Goal: Information Seeking & Learning: Learn about a topic

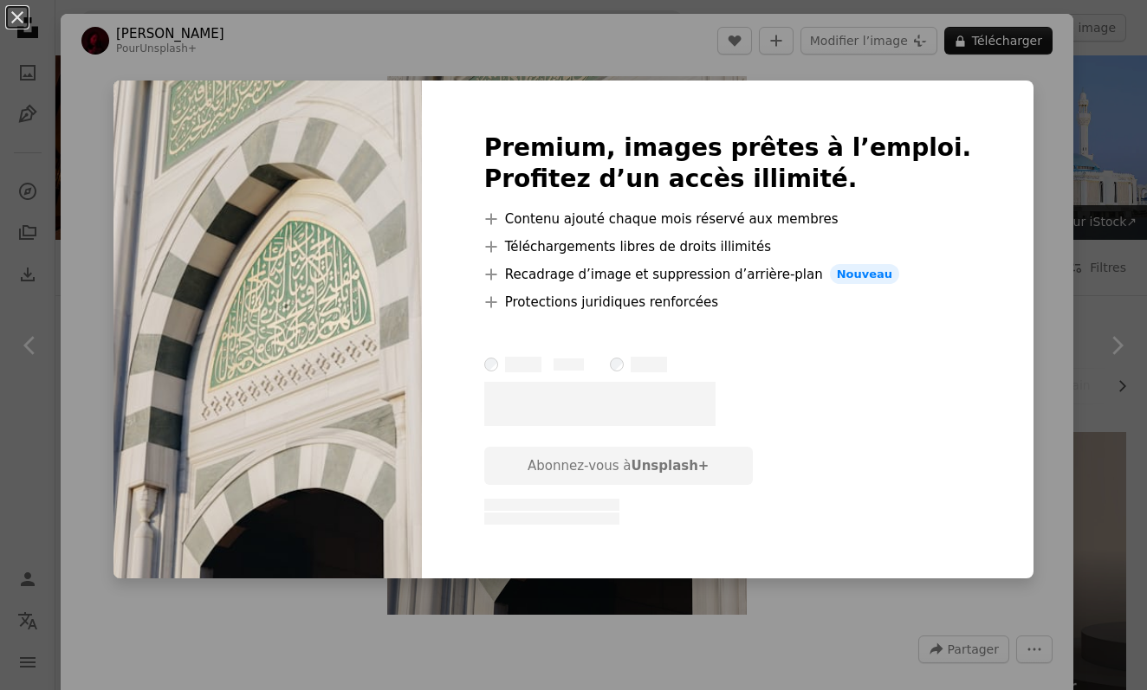
scroll to position [4793, 0]
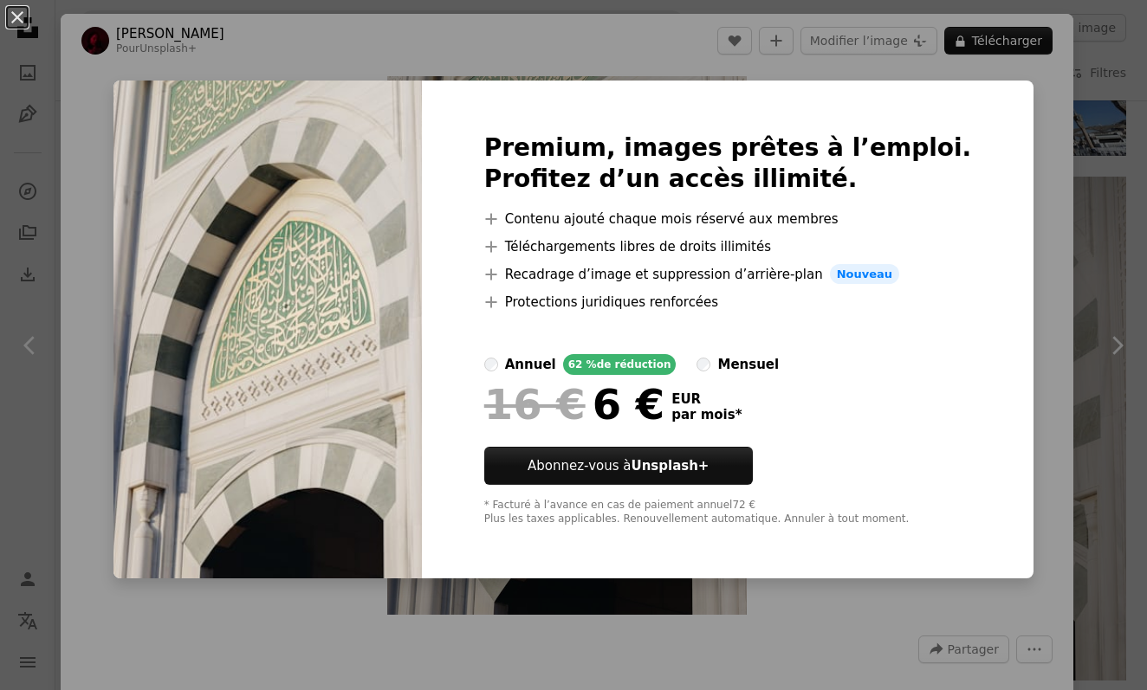
click at [241, 55] on div "An X shape Premium, images prêtes à l’emploi. Profitez d’un accès illimité. A p…" at bounding box center [573, 345] width 1147 height 690
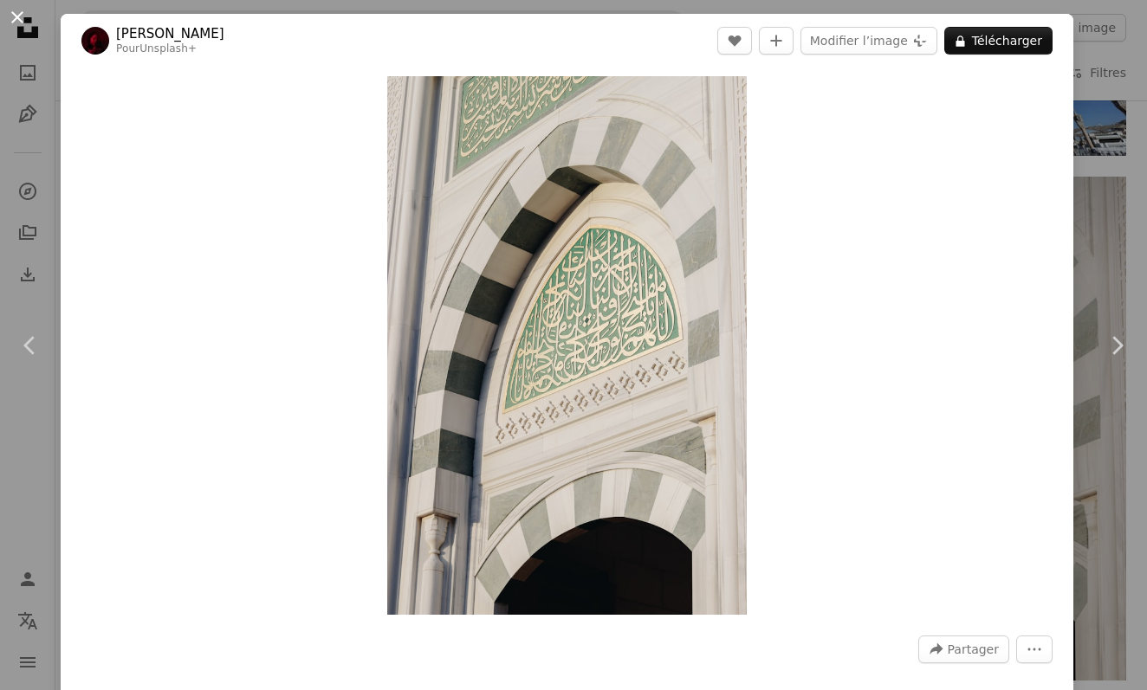
click at [23, 18] on button "An X shape" at bounding box center [17, 17] width 21 height 21
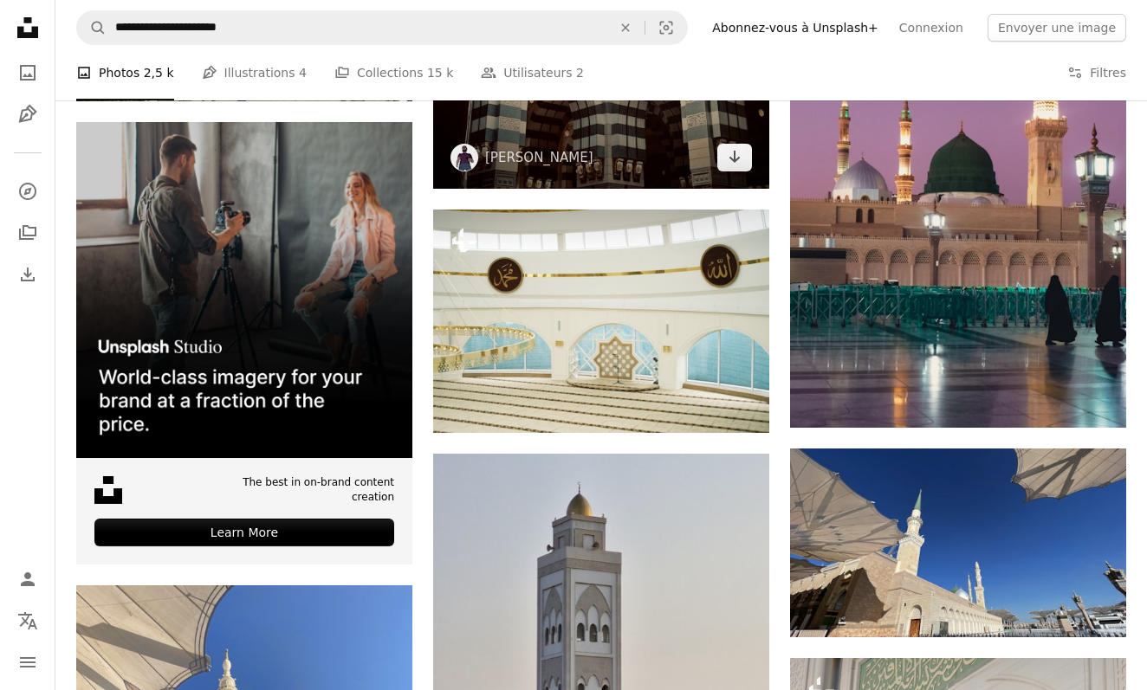
scroll to position [4069, 0]
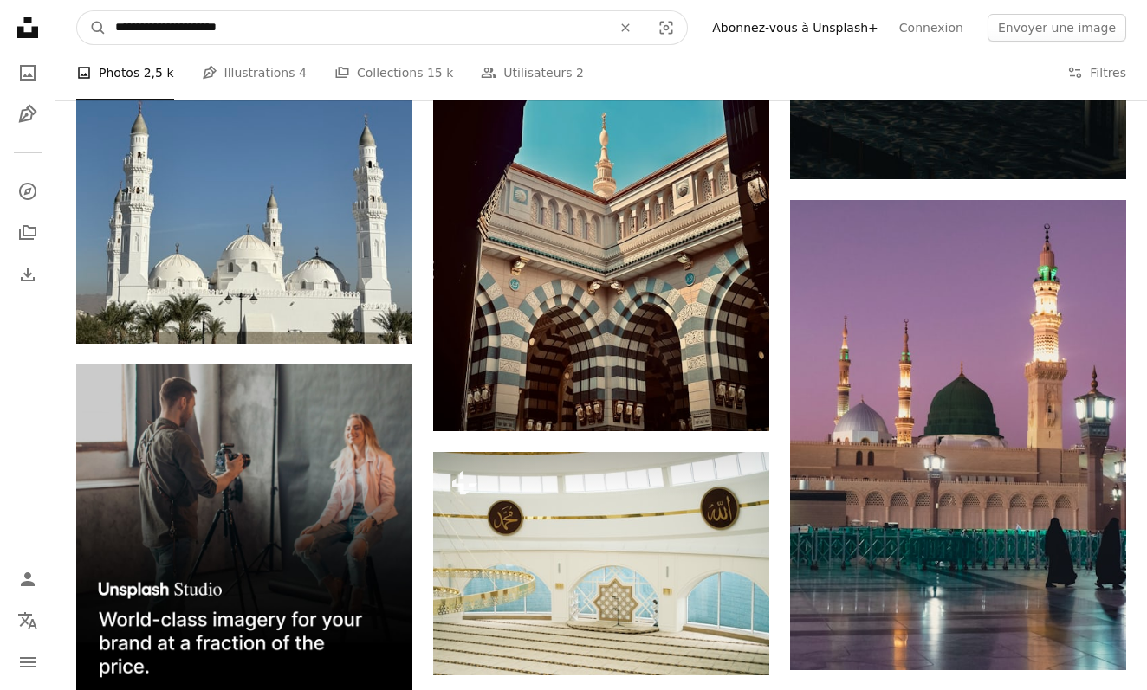
drag, startPoint x: 303, startPoint y: 13, endPoint x: 282, endPoint y: 48, distance: 40.4
click at [282, 48] on nav "**********" at bounding box center [600, 27] width 1091 height 55
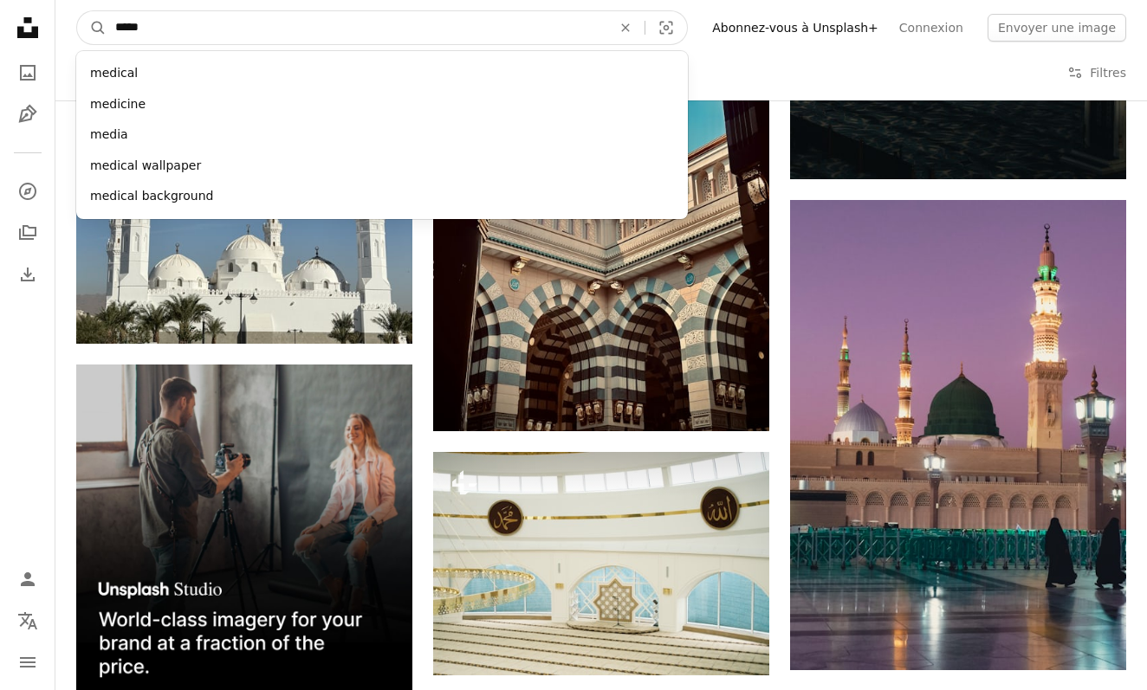
type input "******"
click at [92, 28] on button "A magnifying glass" at bounding box center [91, 27] width 29 height 33
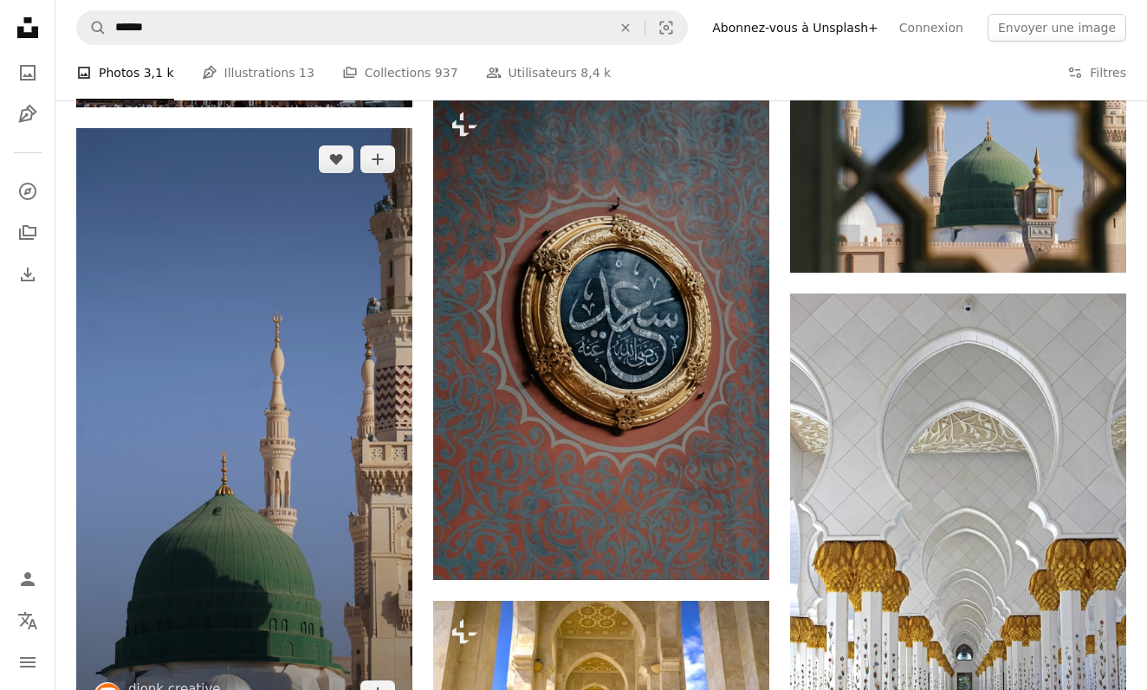
scroll to position [3285, 0]
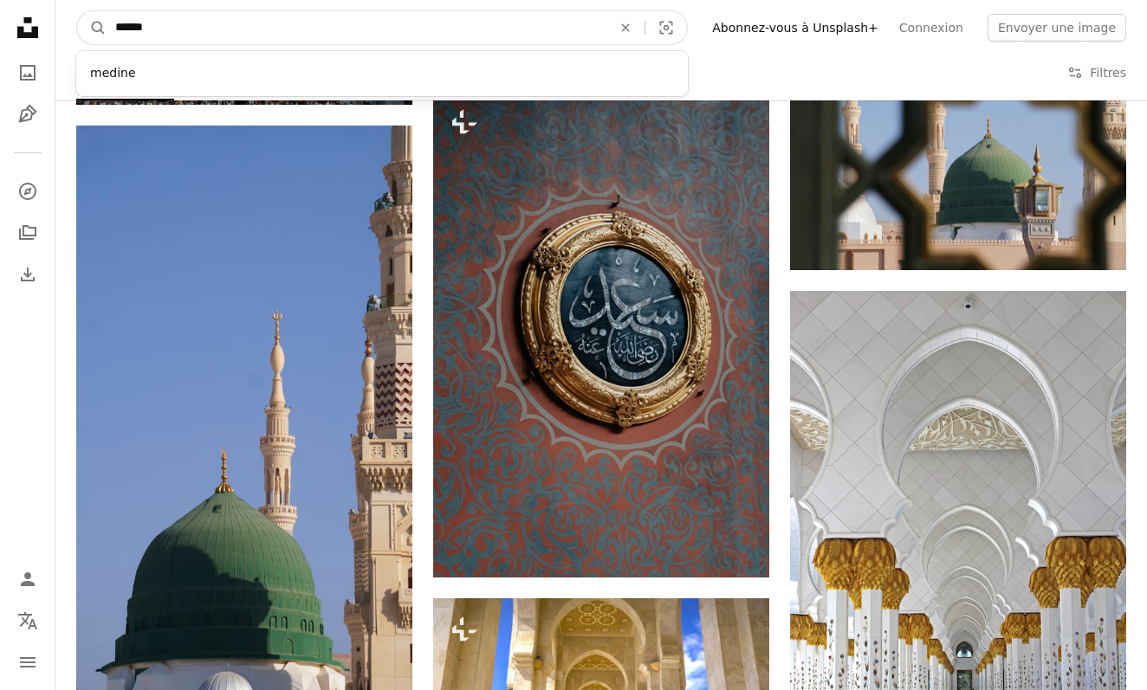
drag, startPoint x: 326, startPoint y: 18, endPoint x: 246, endPoint y: 32, distance: 81.7
click at [246, 32] on input "******" at bounding box center [357, 27] width 500 height 33
type input "**********"
click at [92, 28] on button "A magnifying glass" at bounding box center [91, 27] width 29 height 33
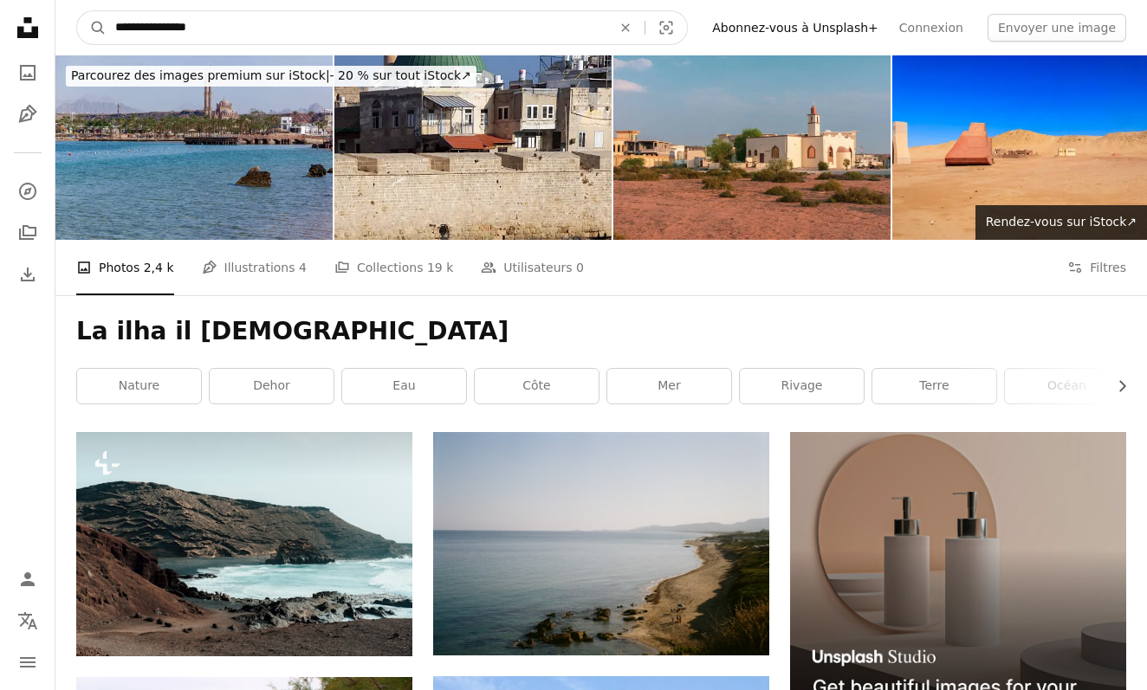
click at [135, 26] on input "**********" at bounding box center [357, 27] width 500 height 33
type input "**********"
click at [92, 28] on button "A magnifying glass" at bounding box center [91, 27] width 29 height 33
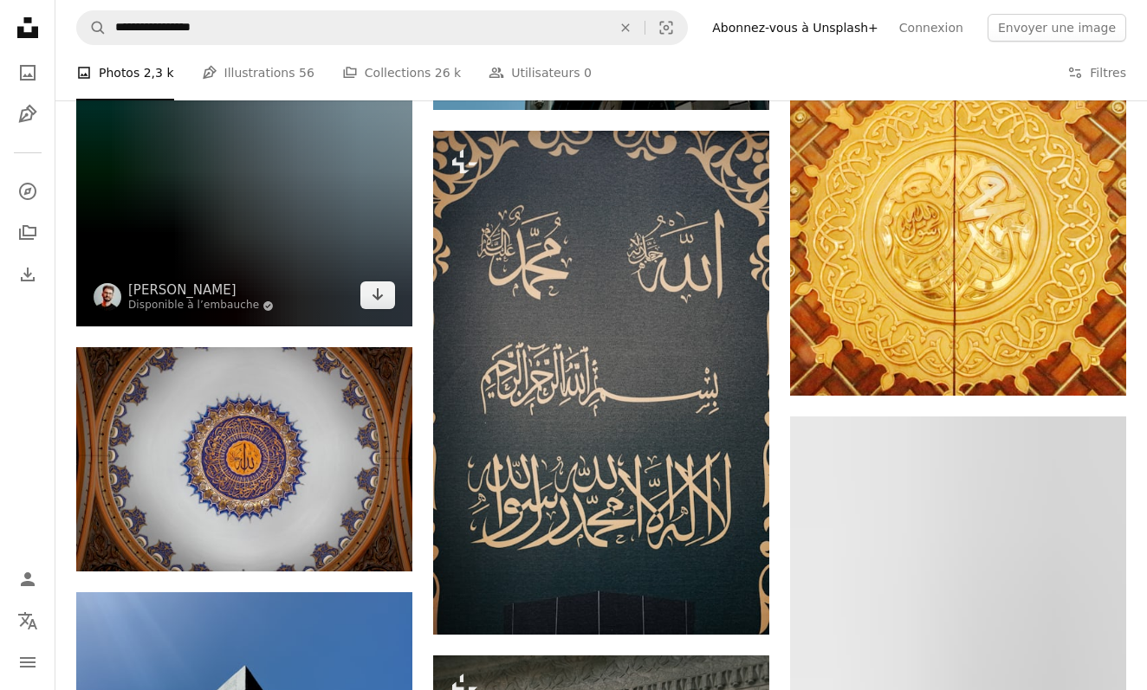
scroll to position [3565, 0]
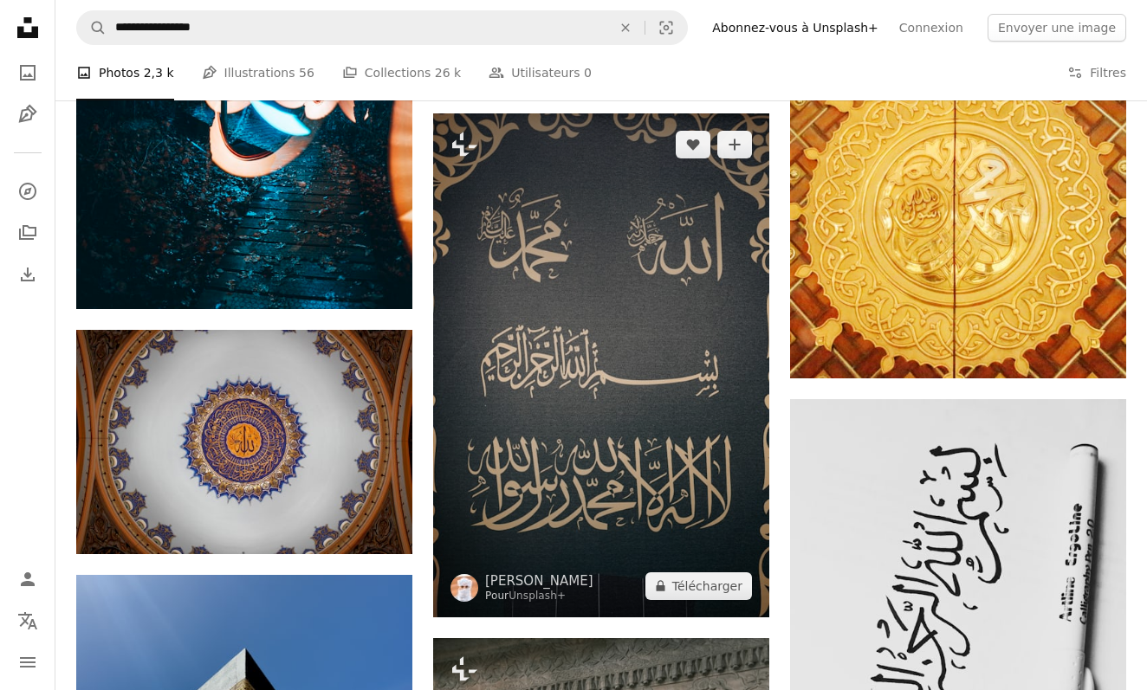
click at [501, 228] on img at bounding box center [601, 365] width 336 height 504
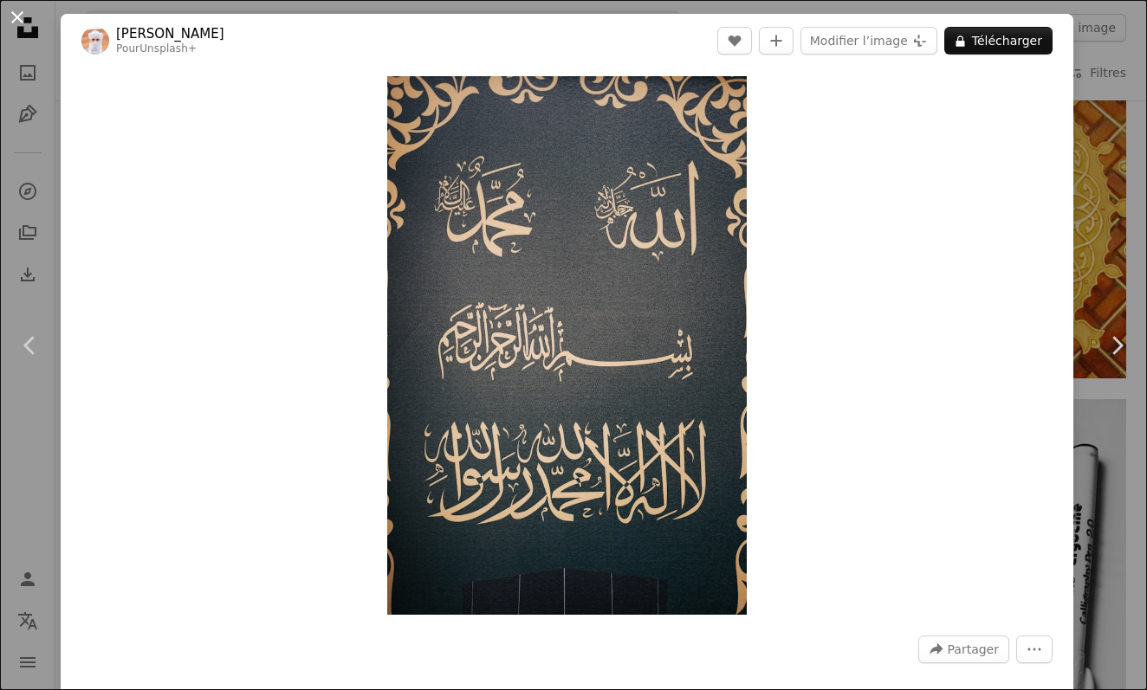
click at [22, 9] on button "An X shape" at bounding box center [17, 17] width 21 height 21
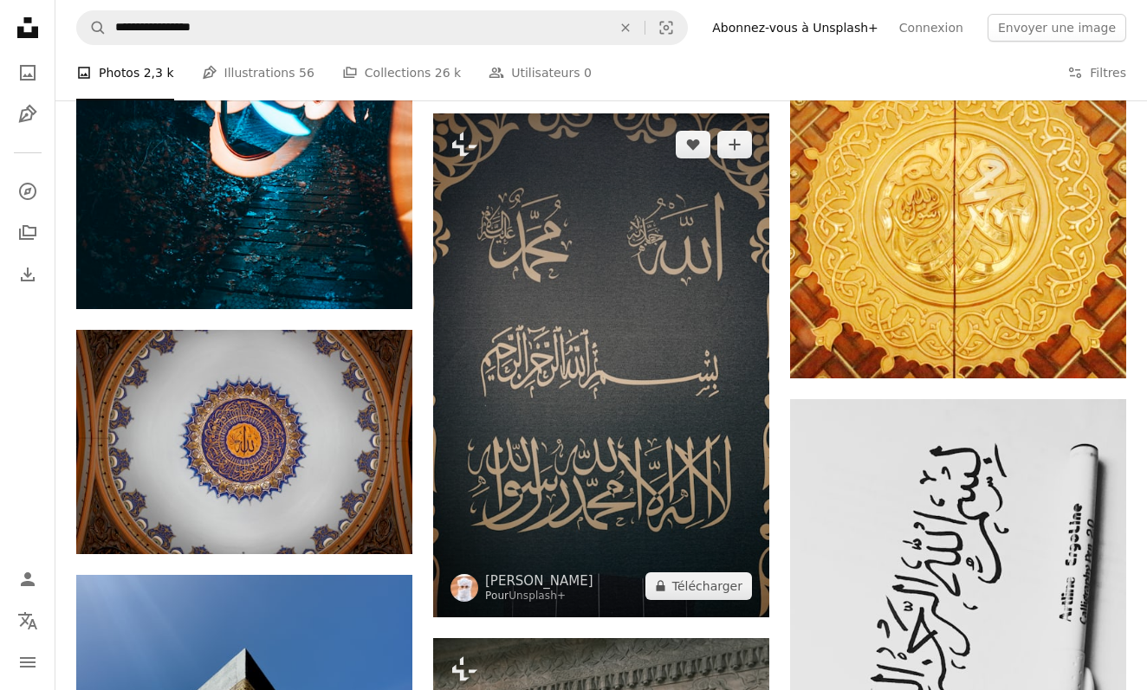
click at [583, 344] on img at bounding box center [601, 365] width 336 height 504
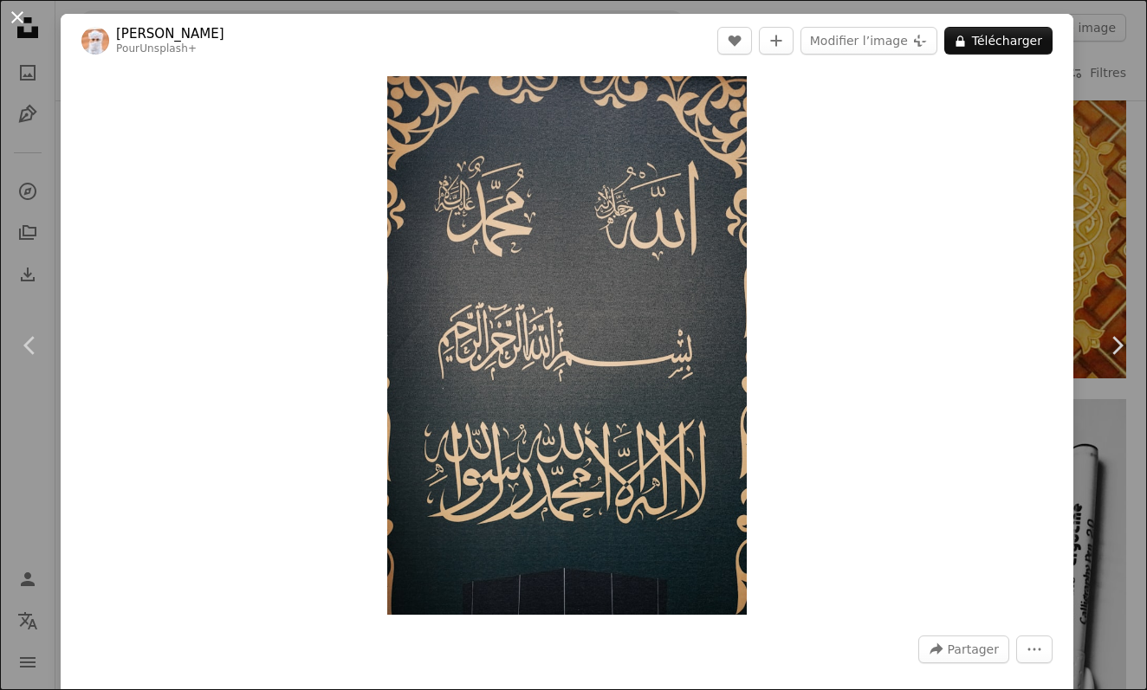
click at [19, 17] on button "An X shape" at bounding box center [17, 17] width 21 height 21
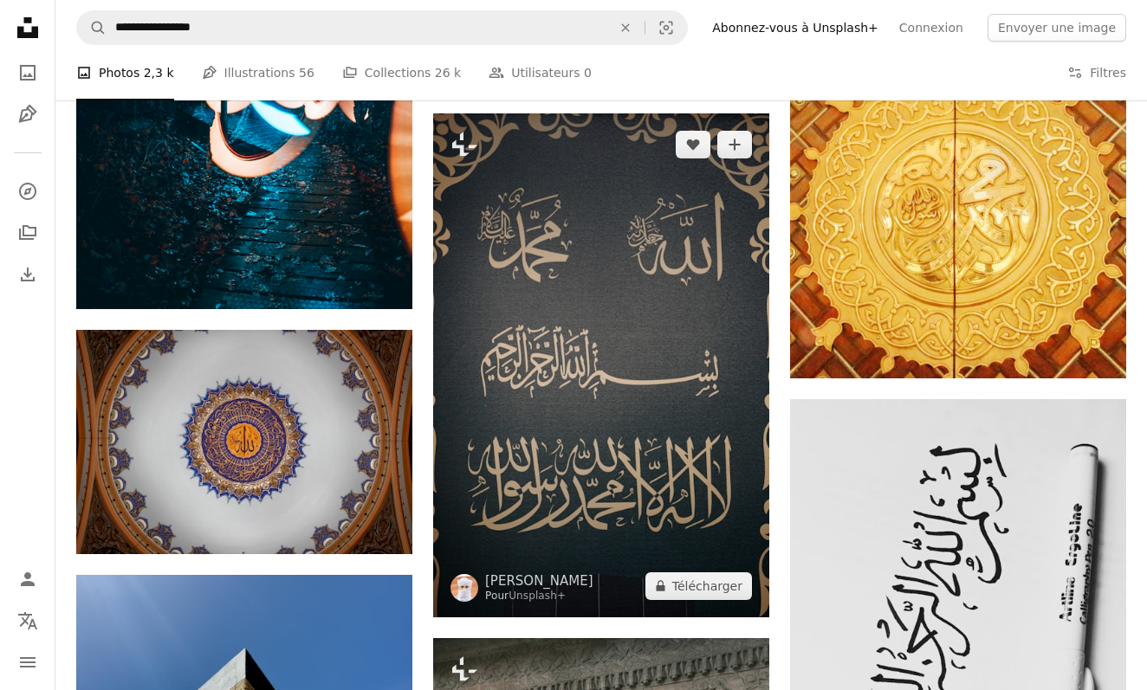
click at [721, 510] on img at bounding box center [601, 365] width 336 height 504
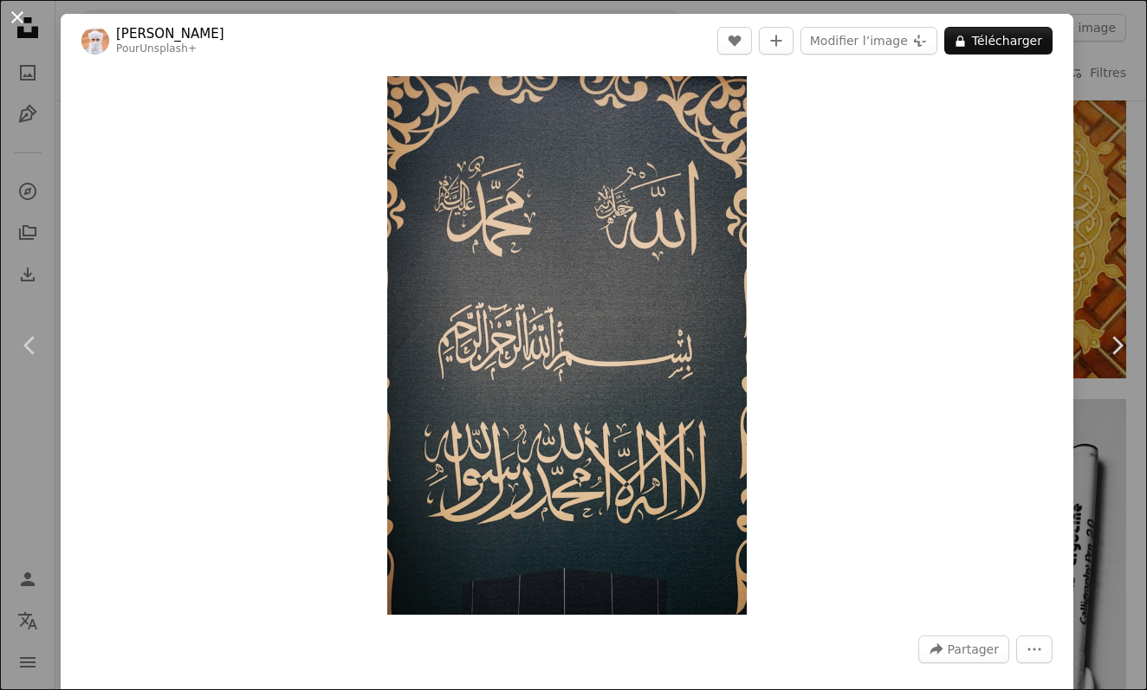
click at [26, 26] on button "An X shape" at bounding box center [17, 17] width 21 height 21
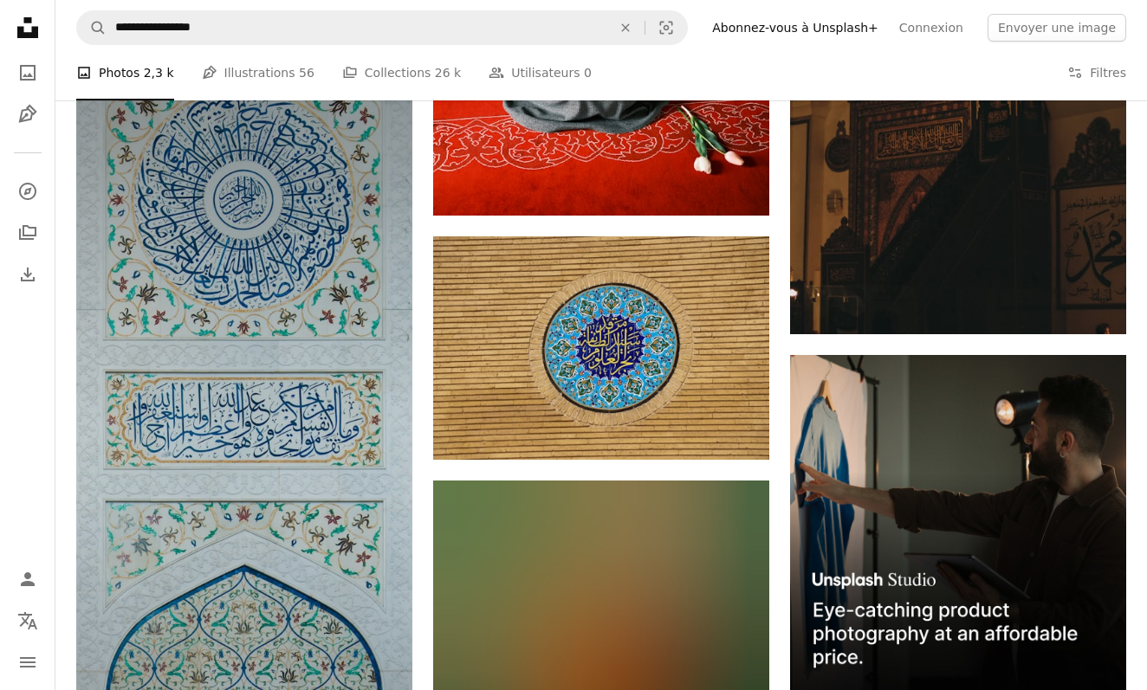
scroll to position [6032, 0]
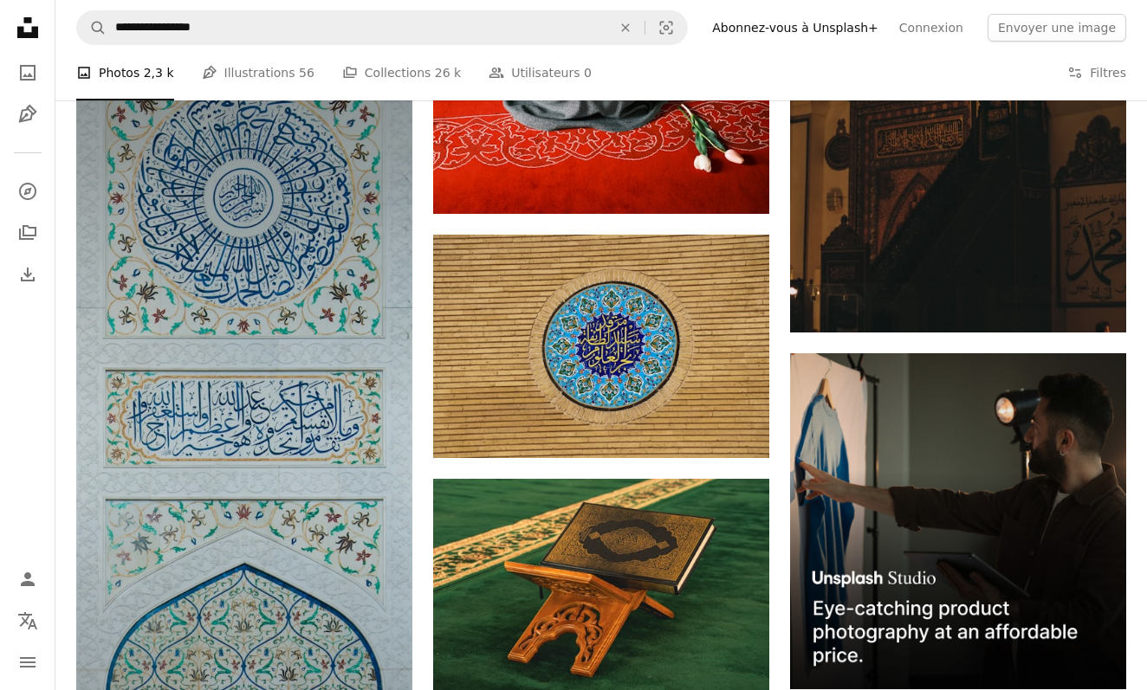
click at [237, 419] on img at bounding box center [244, 460] width 336 height 853
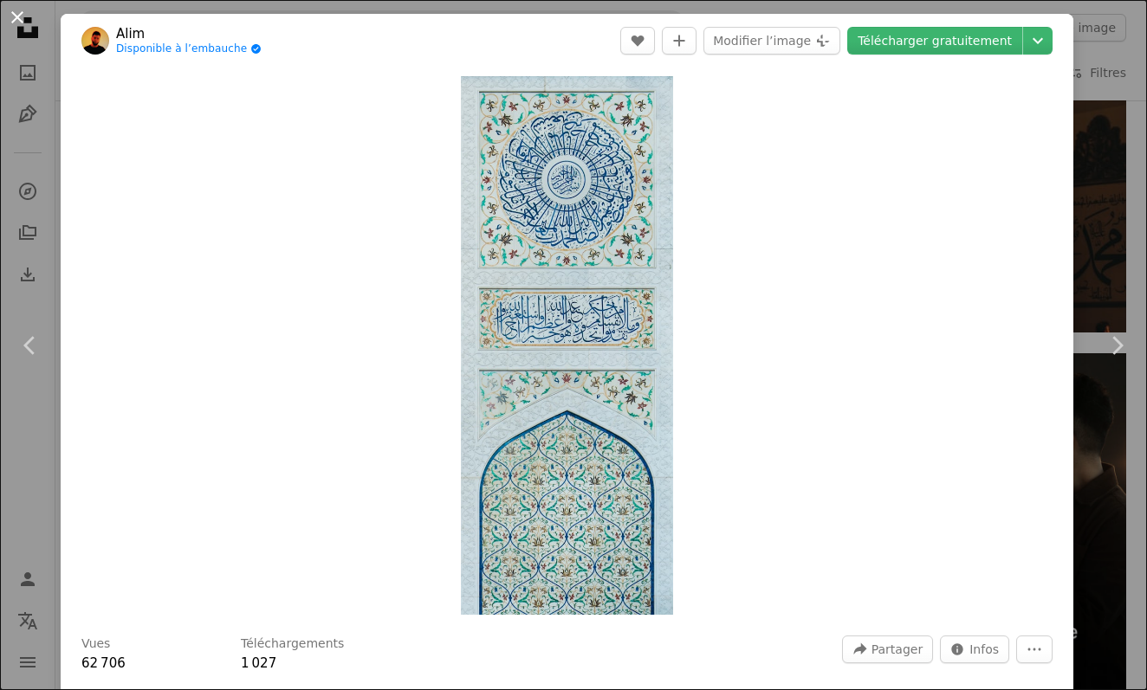
click at [24, 24] on button "An X shape" at bounding box center [17, 17] width 21 height 21
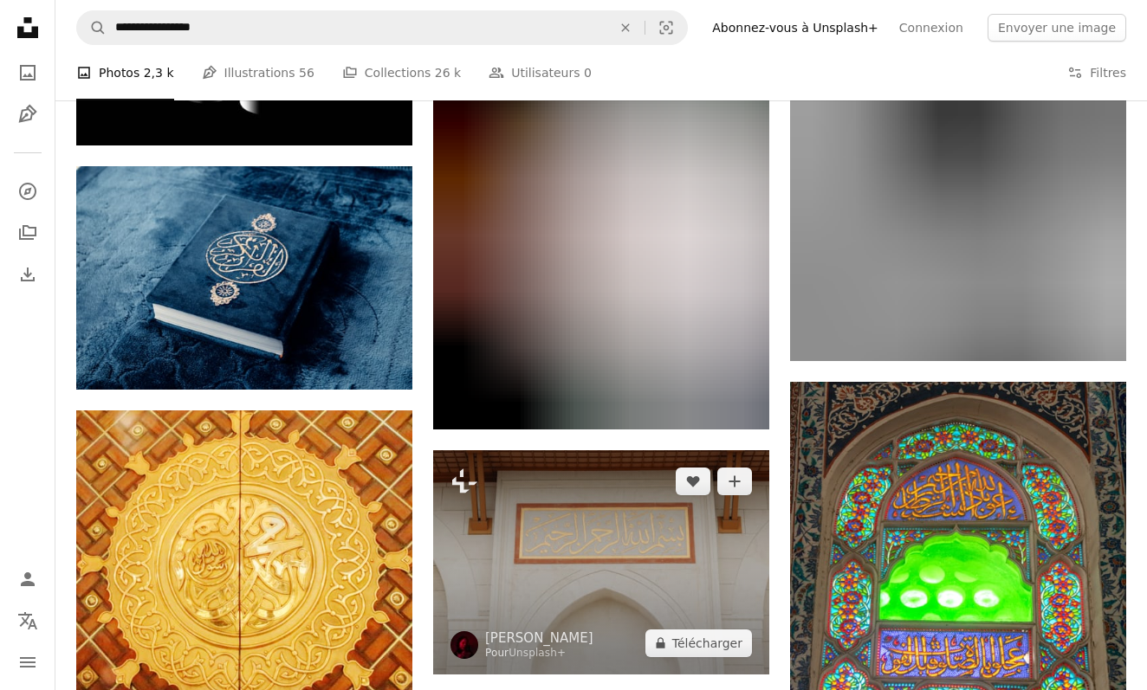
scroll to position [8007, 0]
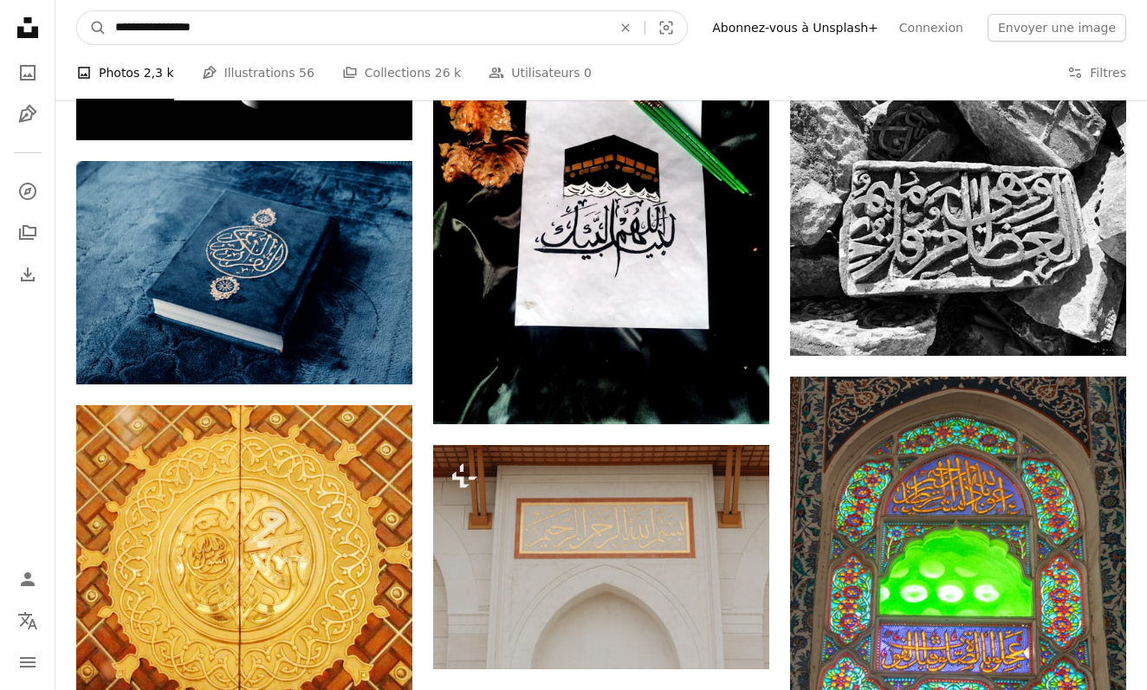
drag, startPoint x: 327, startPoint y: 29, endPoint x: 47, endPoint y: 39, distance: 280.8
type input "*"
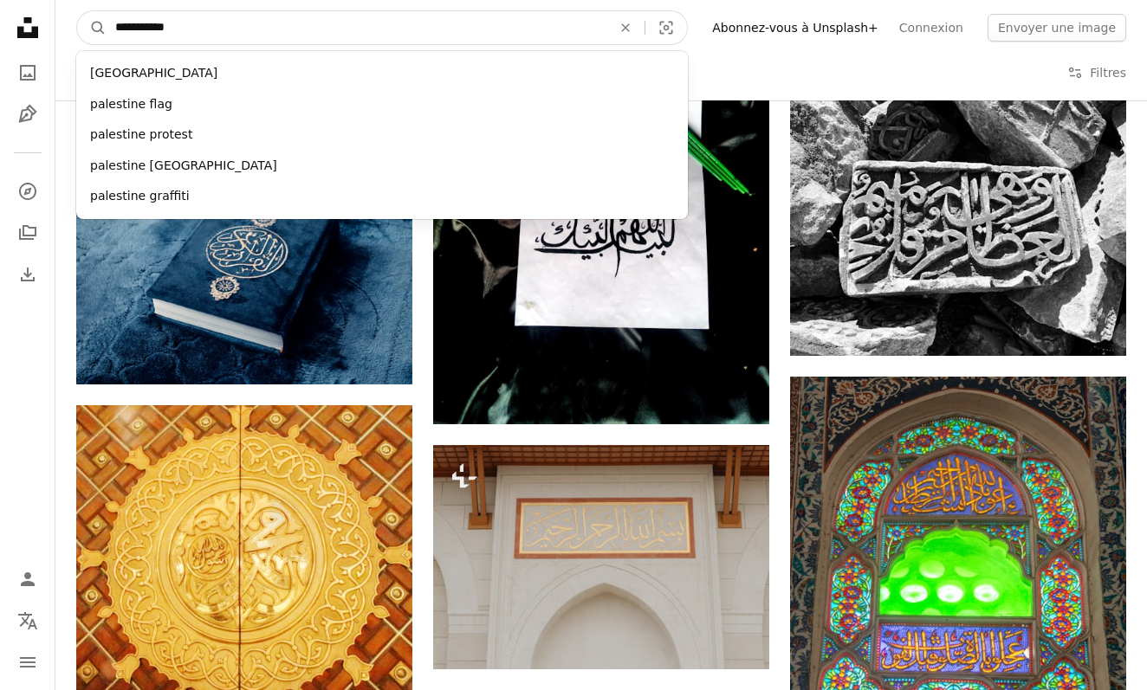
type input "*********"
click at [92, 28] on button "A magnifying glass" at bounding box center [91, 27] width 29 height 33
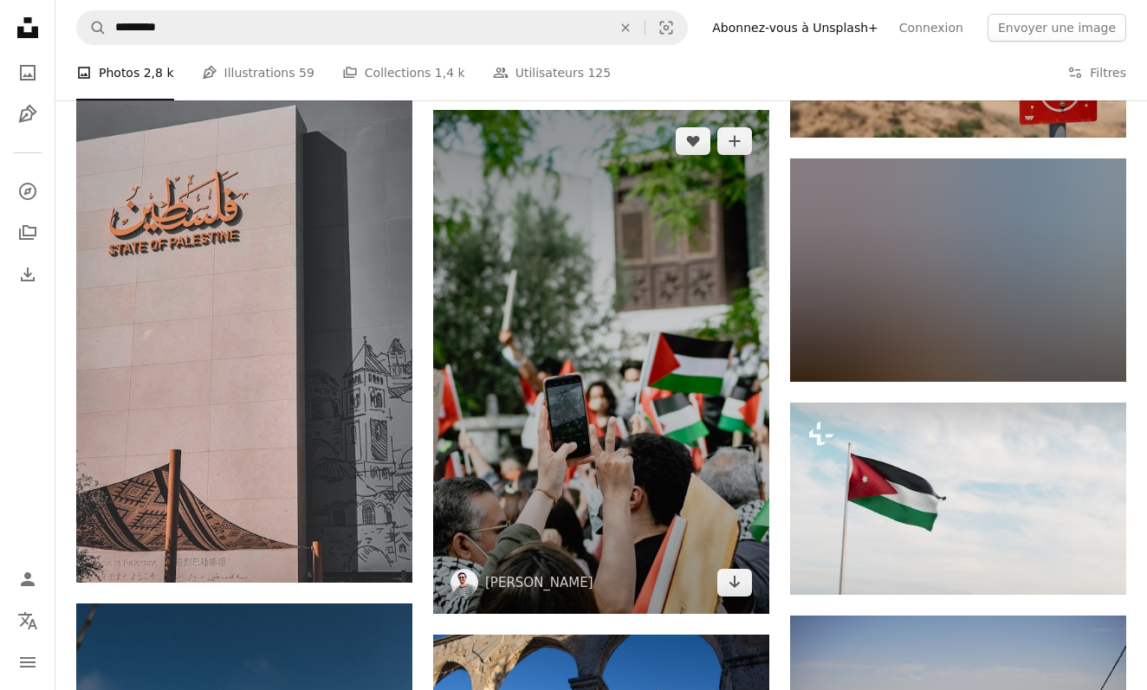
scroll to position [7042, 0]
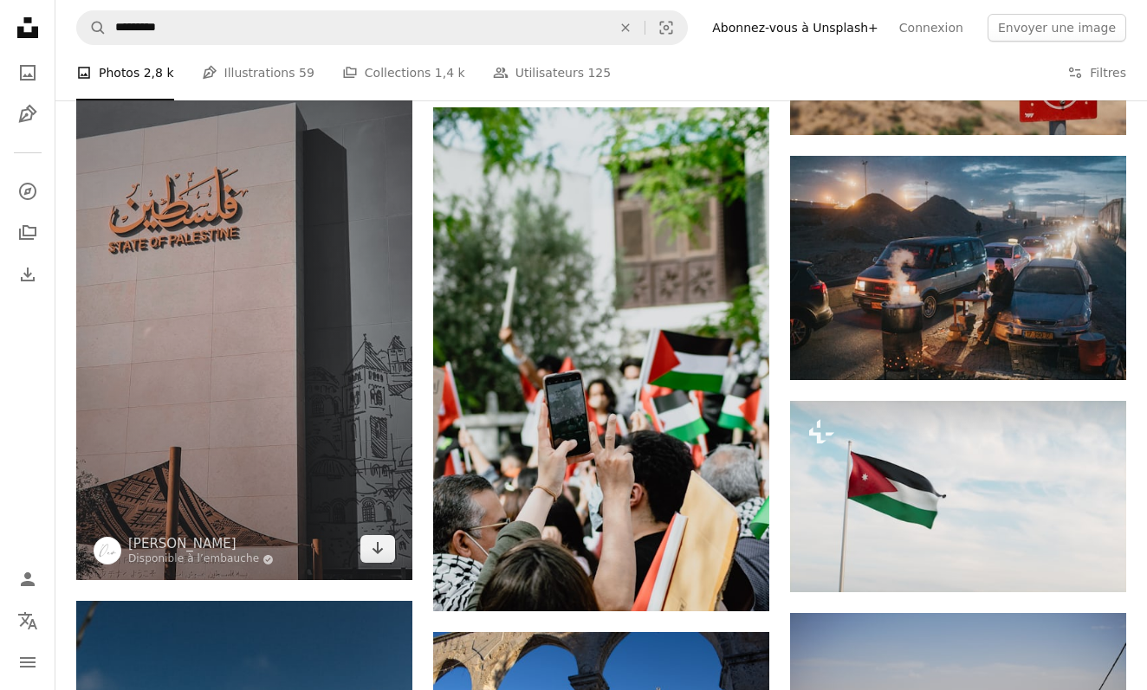
click at [283, 295] on img at bounding box center [244, 283] width 336 height 598
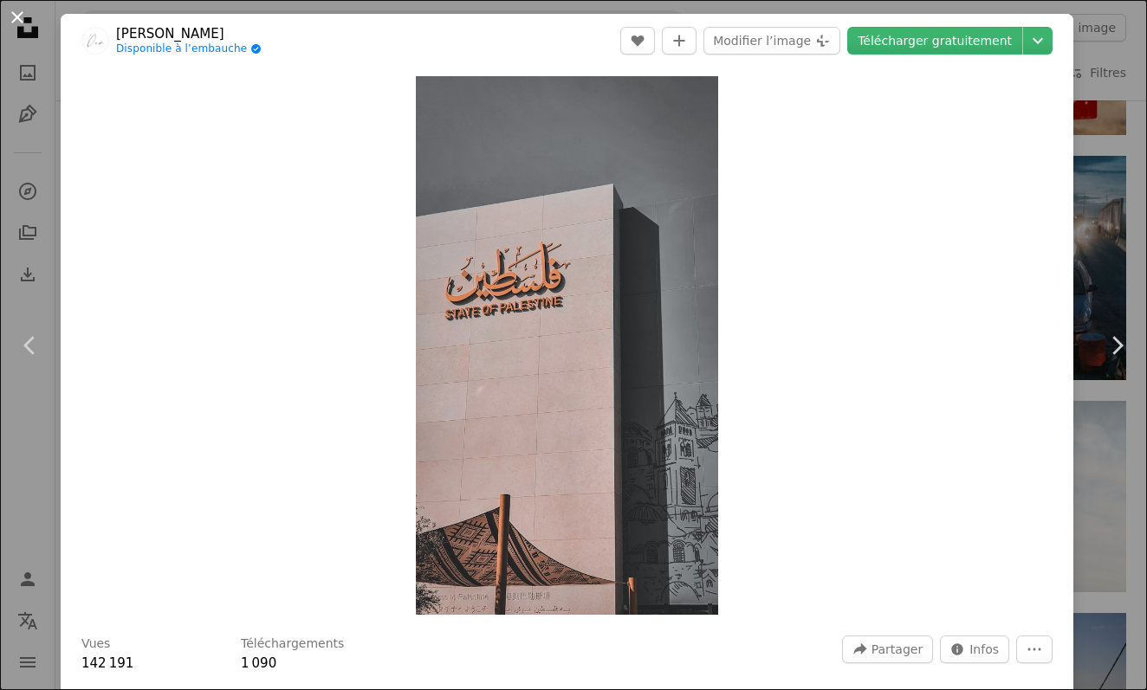
click at [20, 21] on button "An X shape" at bounding box center [17, 17] width 21 height 21
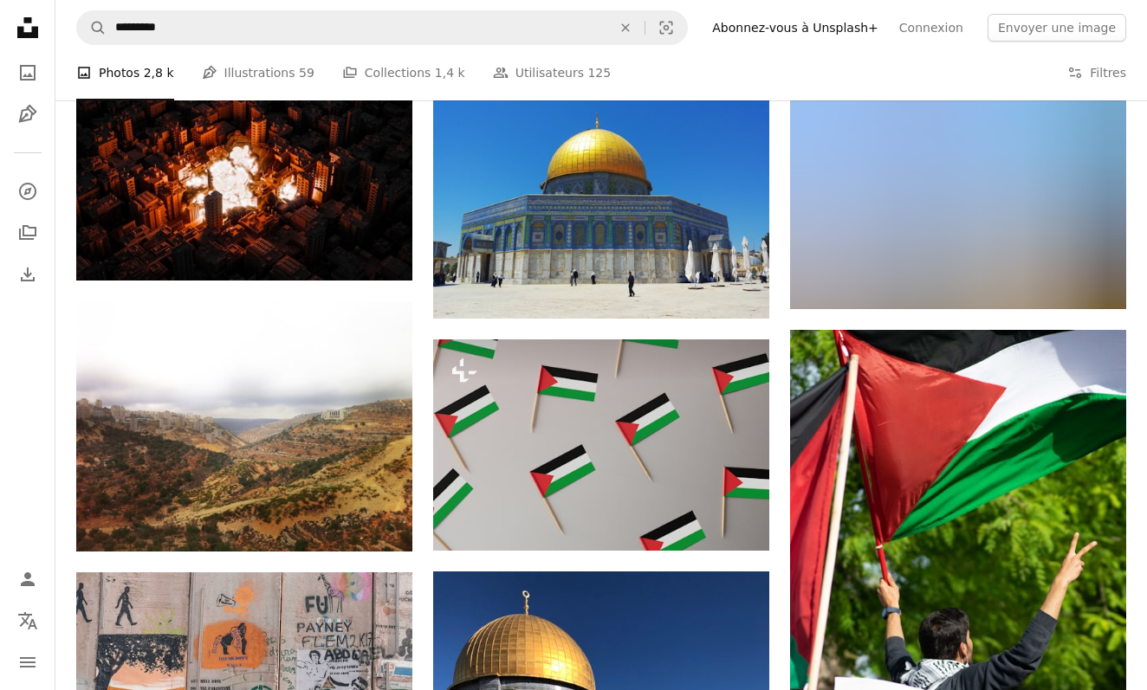
scroll to position [1945, 0]
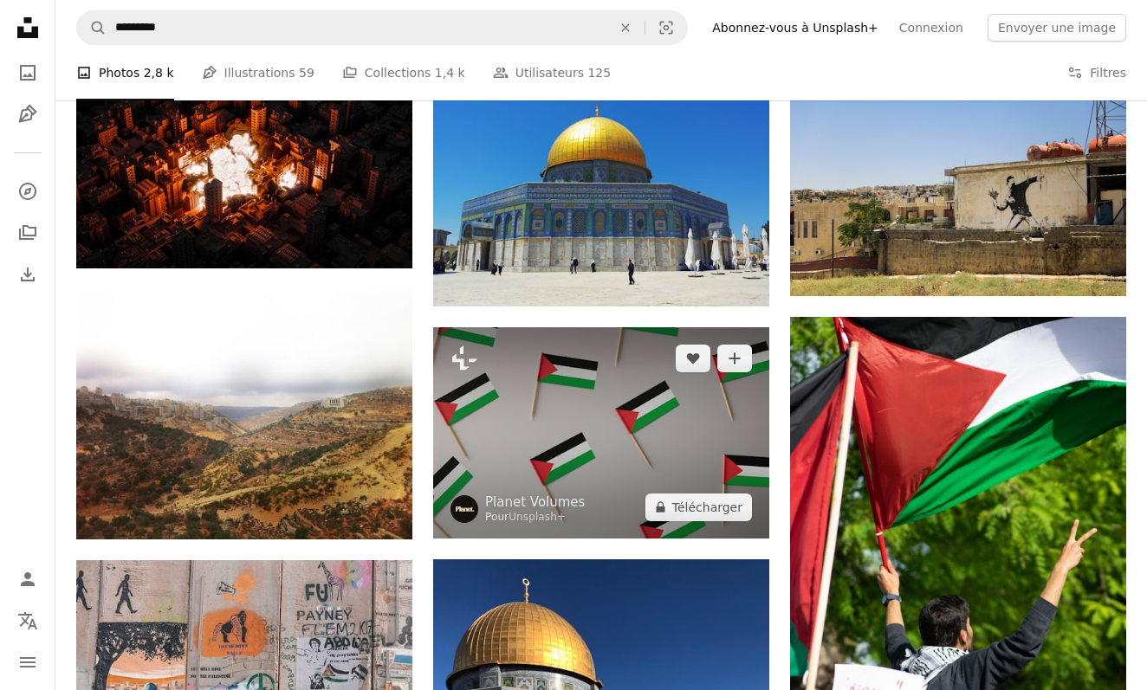
click at [636, 386] on img at bounding box center [601, 432] width 336 height 211
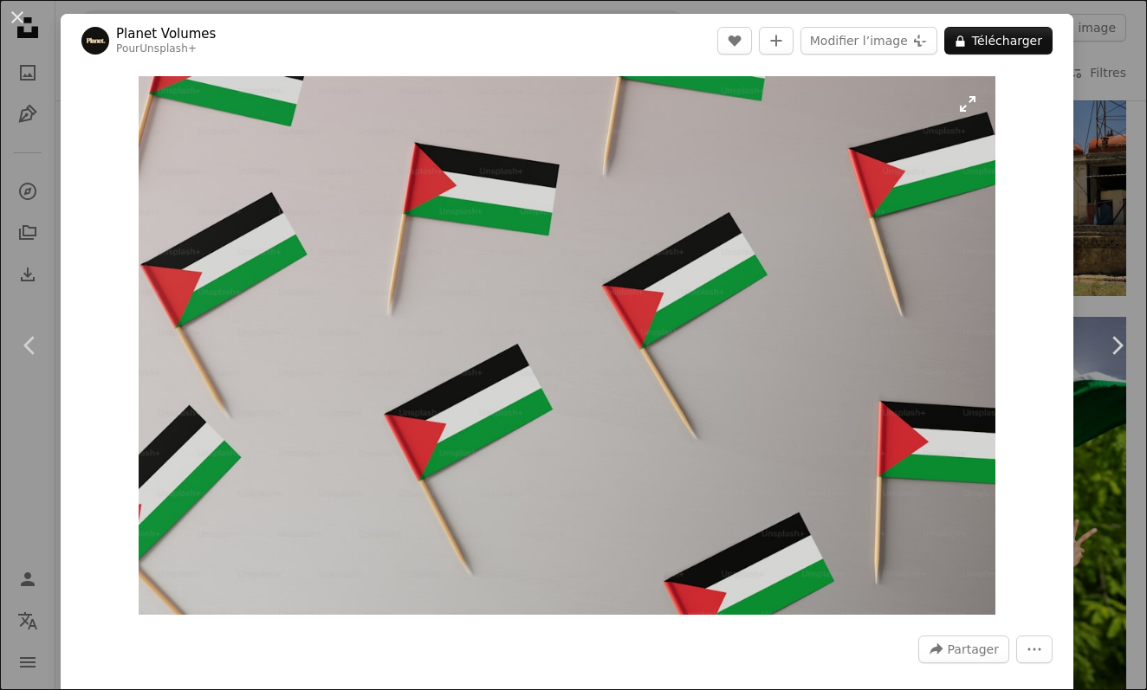
click at [658, 377] on img "Zoom sur cette image" at bounding box center [567, 345] width 857 height 539
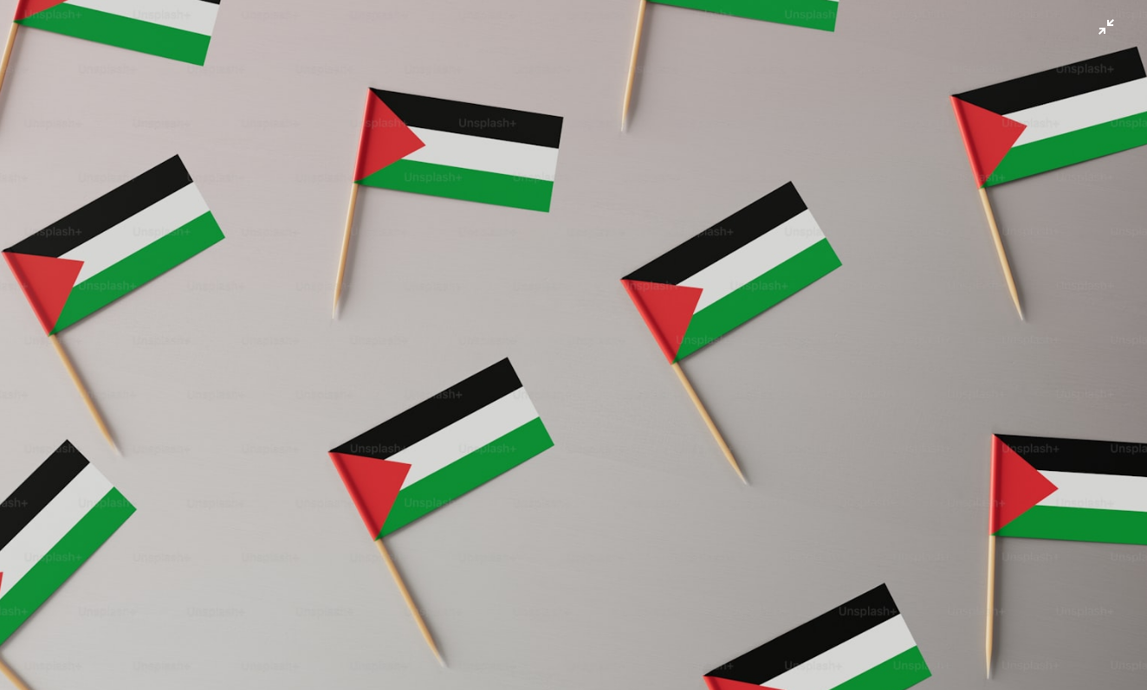
scroll to position [16, 0]
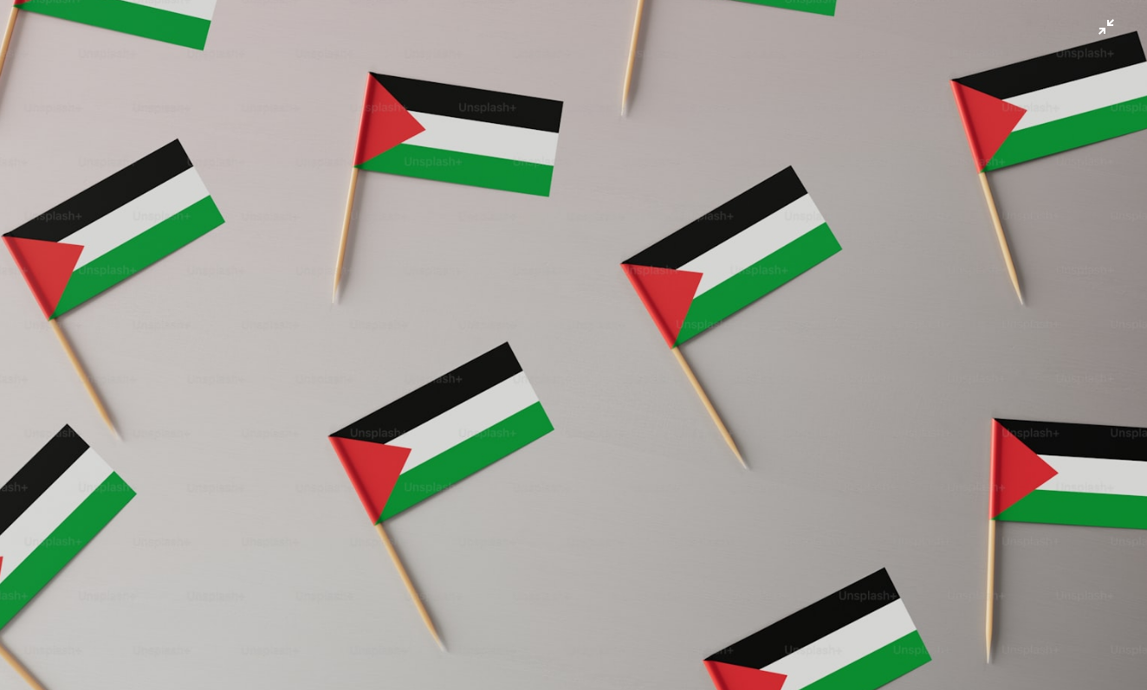
click at [659, 377] on img "Zoom arrière sur cette image" at bounding box center [573, 344] width 1148 height 721
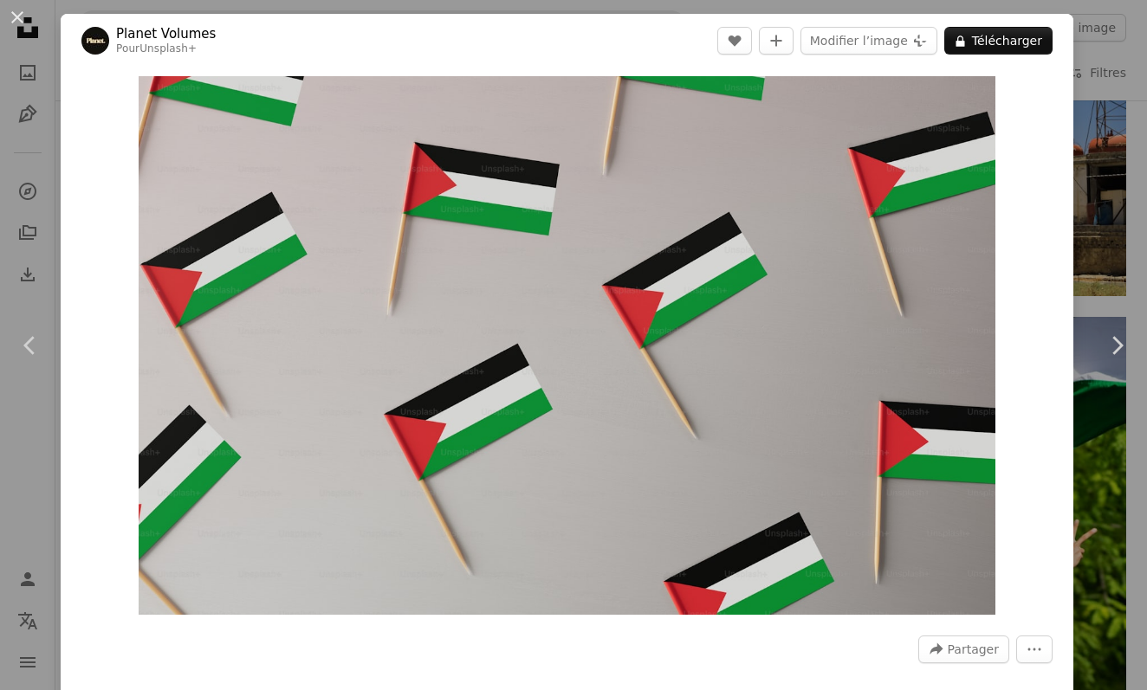
click at [659, 377] on img "Zoom sur cette image" at bounding box center [567, 345] width 857 height 539
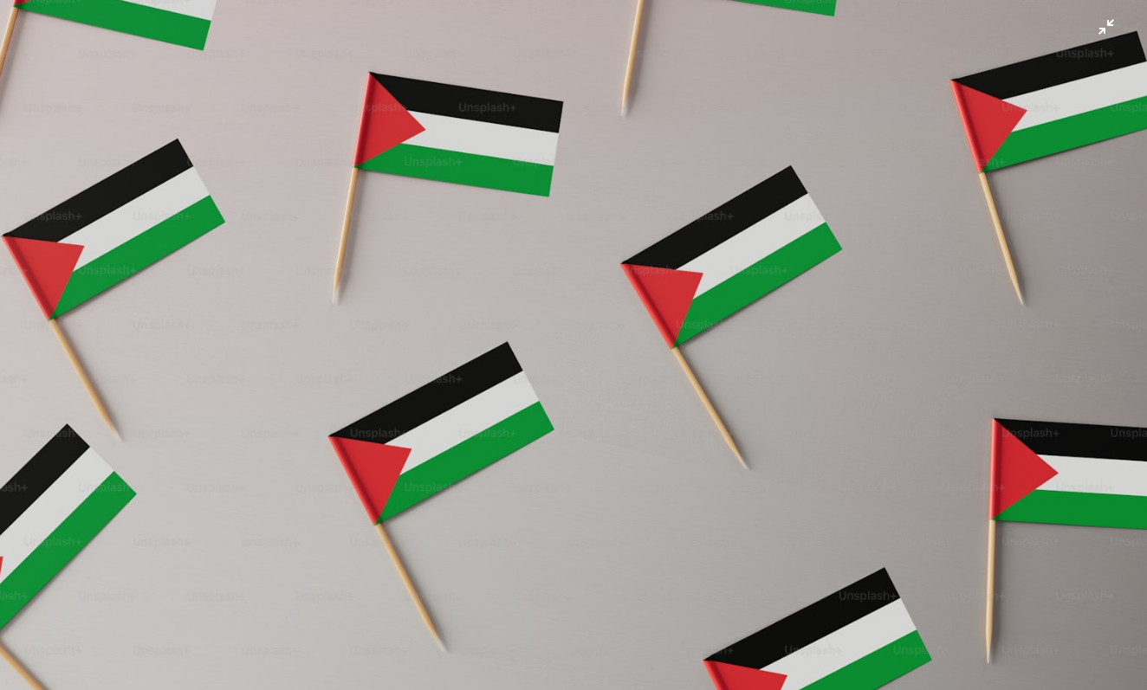
click at [659, 377] on img "Zoom arrière sur cette image" at bounding box center [573, 344] width 1148 height 721
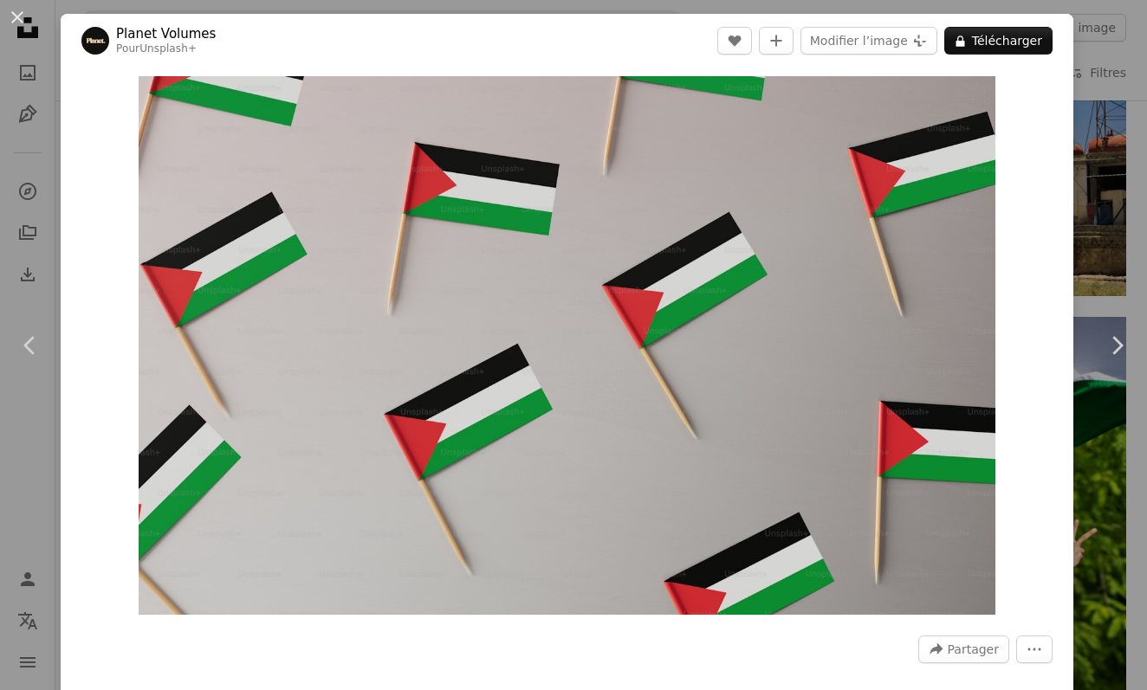
click at [659, 377] on img "Zoom sur cette image" at bounding box center [567, 345] width 857 height 539
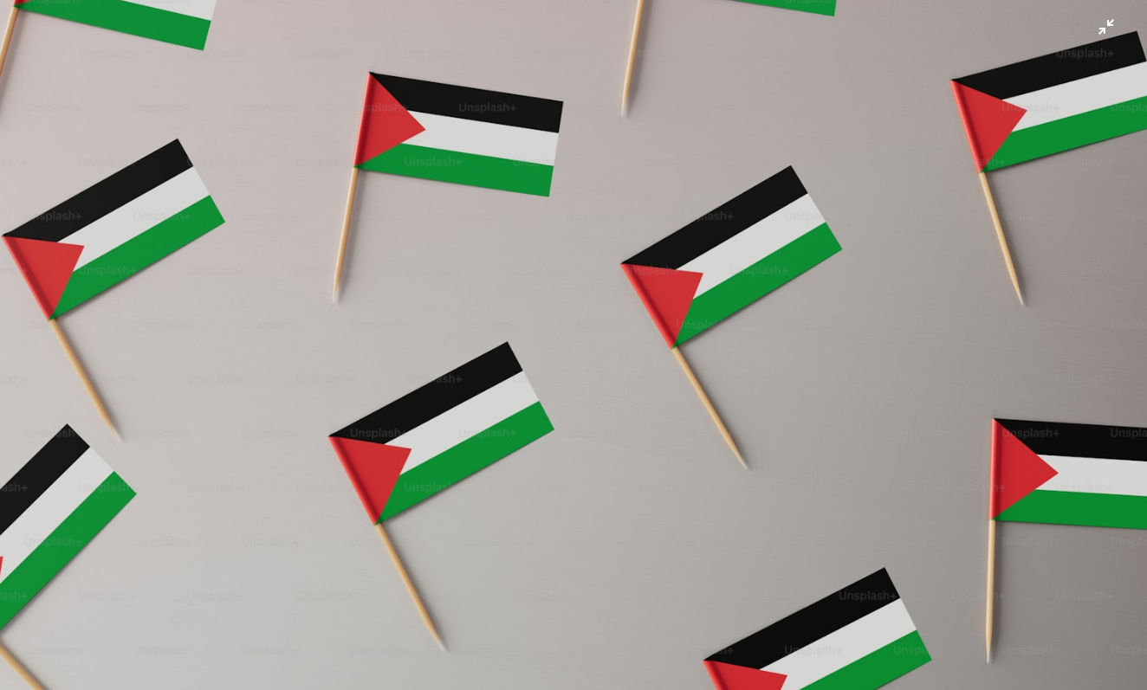
click at [659, 377] on img "Zoom arrière sur cette image" at bounding box center [573, 344] width 1148 height 721
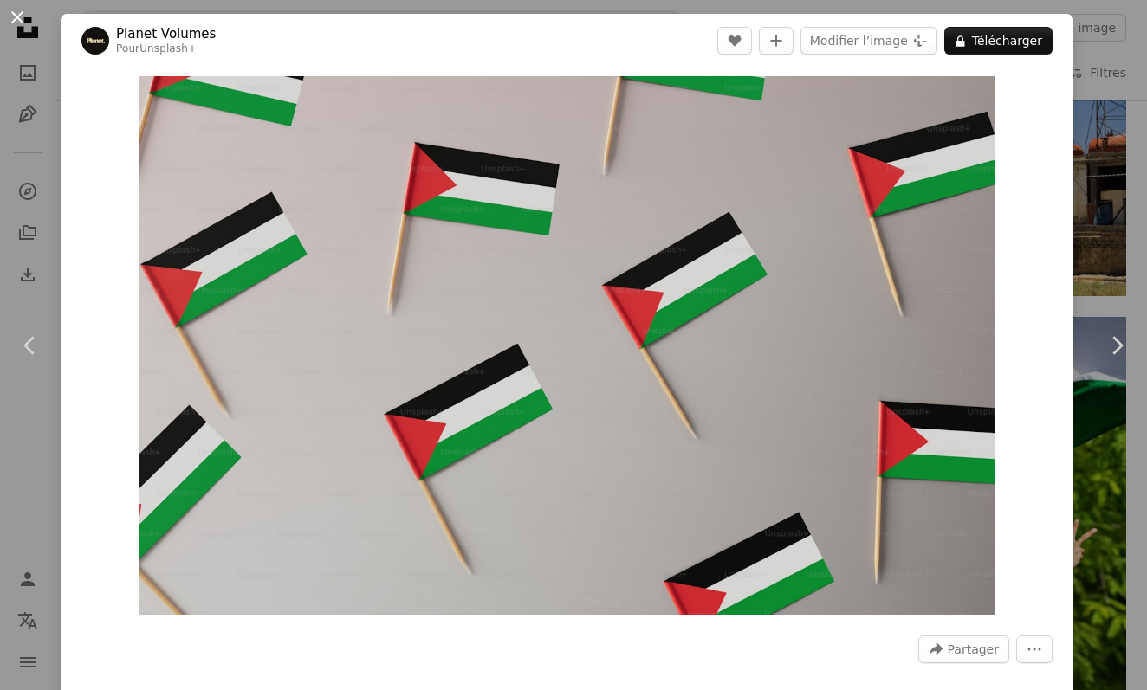
click at [7, 17] on button "An X shape" at bounding box center [17, 17] width 21 height 21
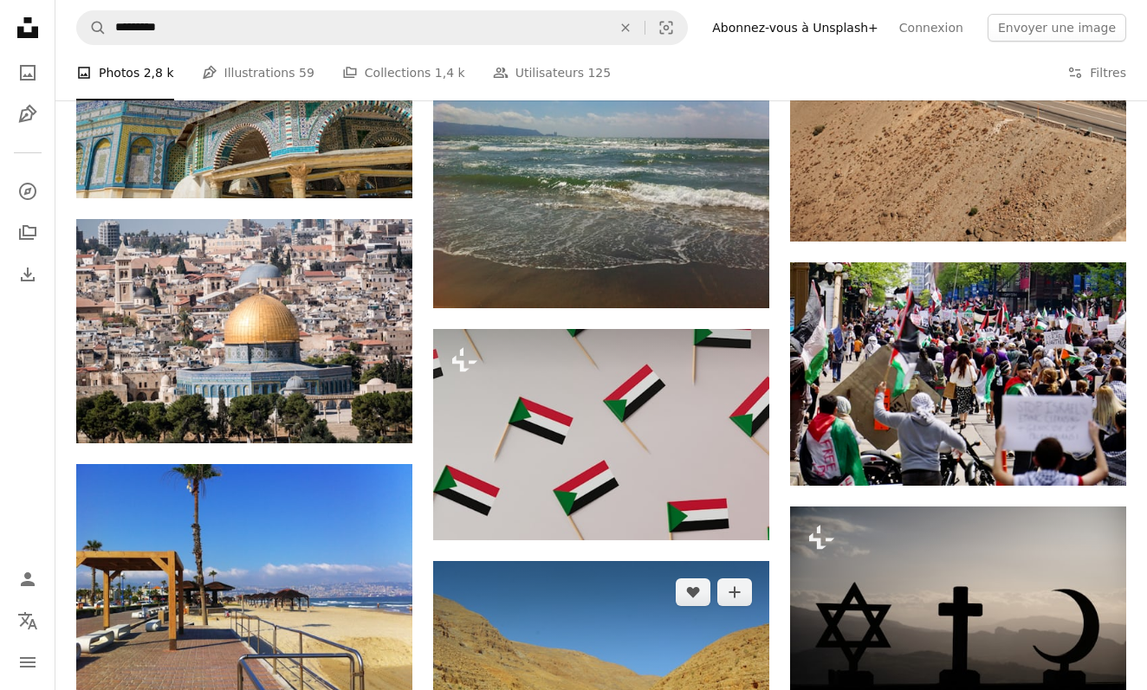
scroll to position [12509, 0]
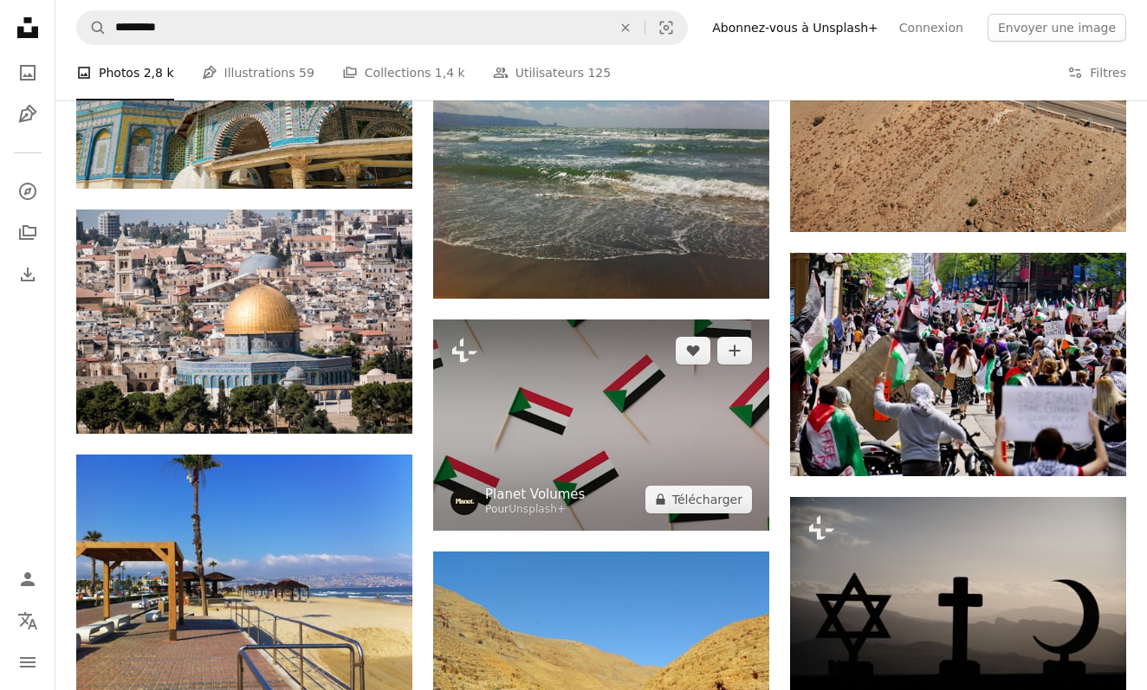
click at [545, 495] on link "Planet Volumes" at bounding box center [535, 494] width 100 height 17
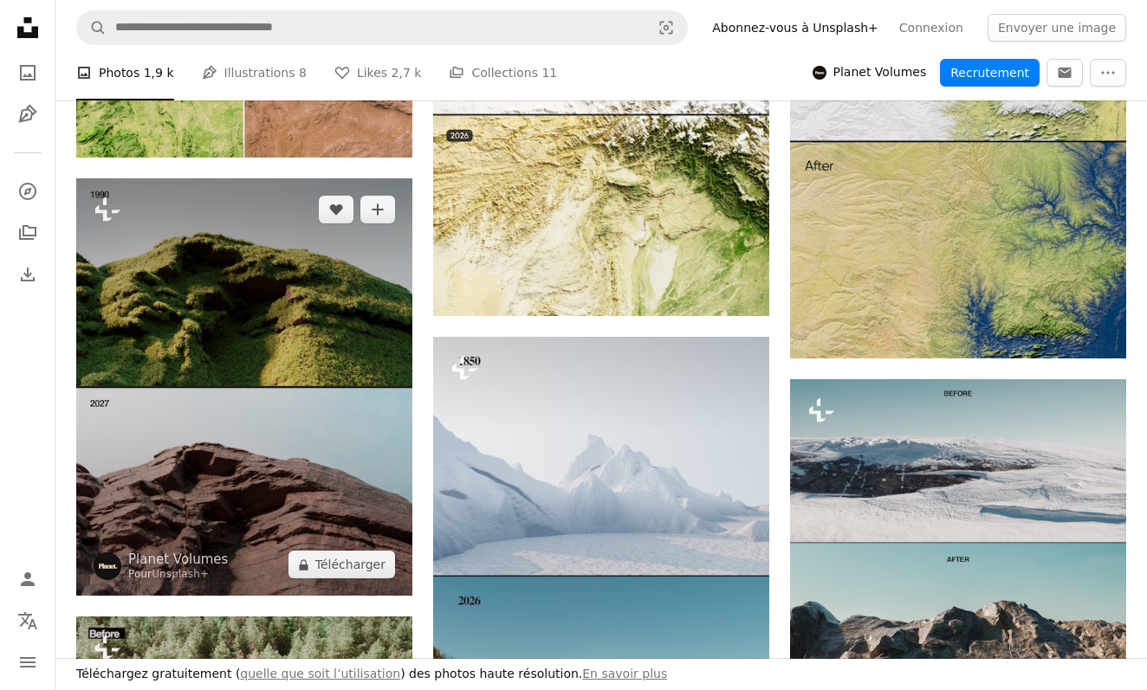
scroll to position [1208, 0]
